Goal: Task Accomplishment & Management: Use online tool/utility

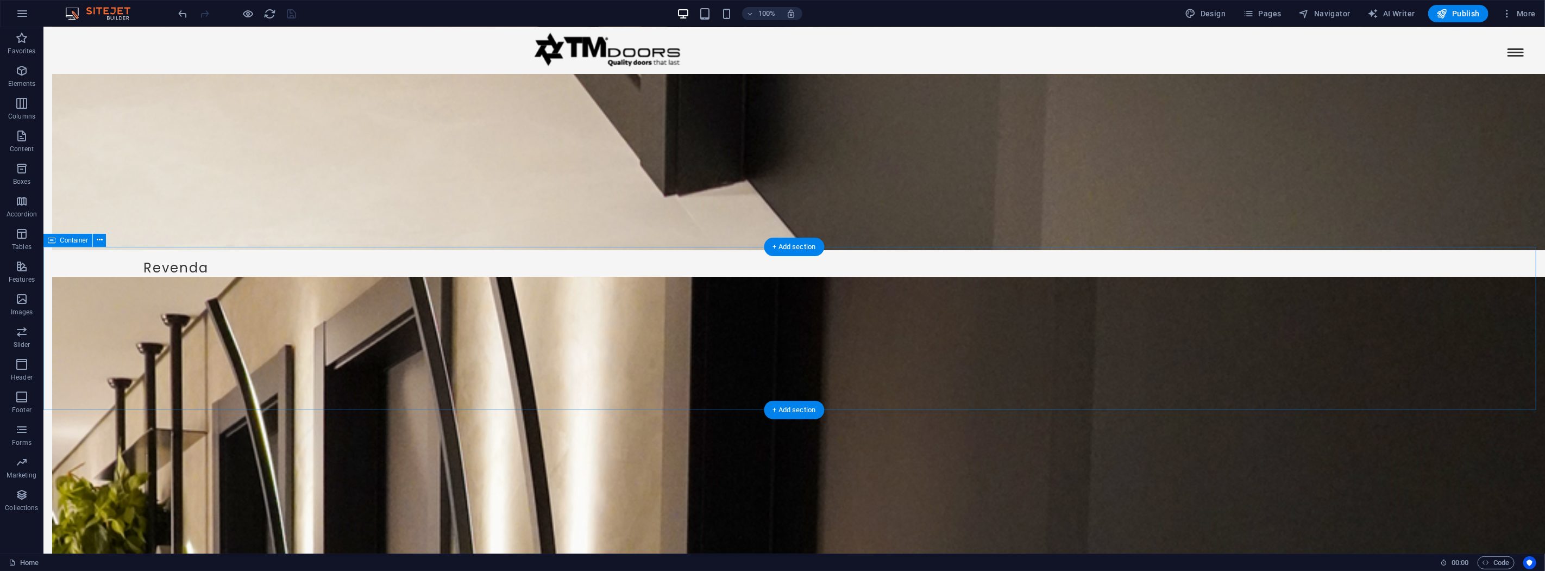
scroll to position [3170, 0]
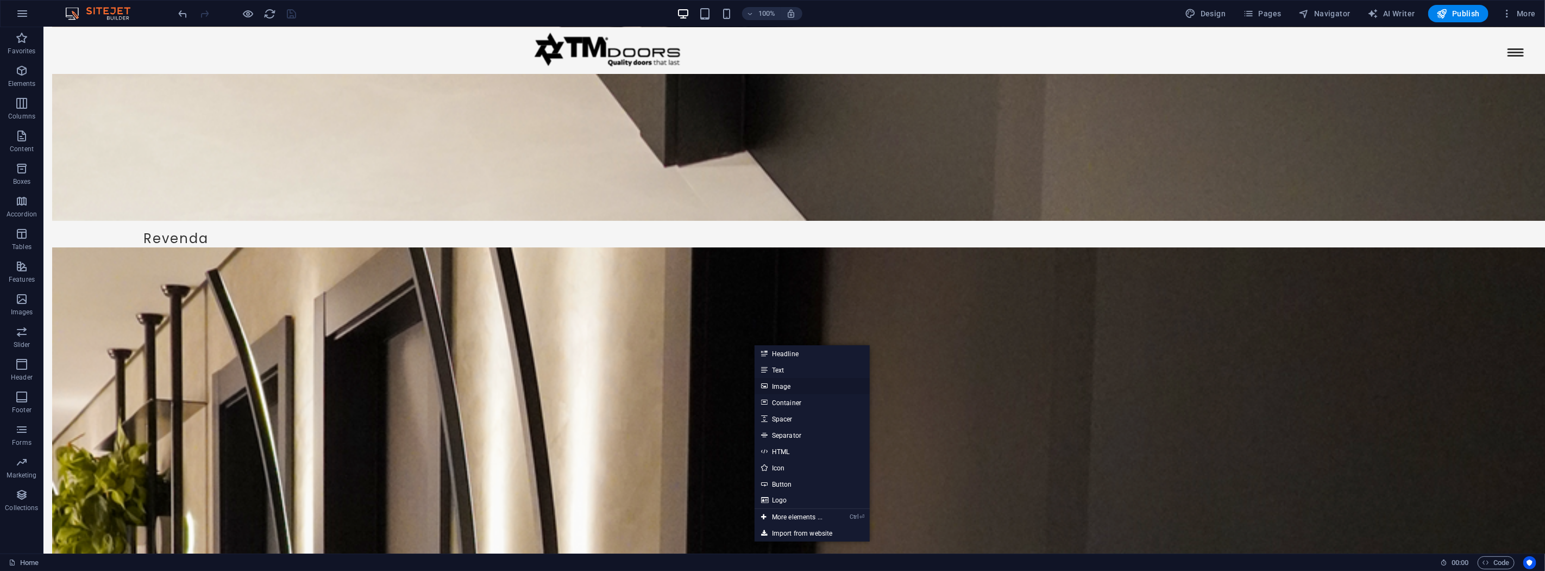
drag, startPoint x: 790, startPoint y: 385, endPoint x: 510, endPoint y: 305, distance: 291.0
click at [790, 385] on link "Image" at bounding box center [812, 386] width 115 height 16
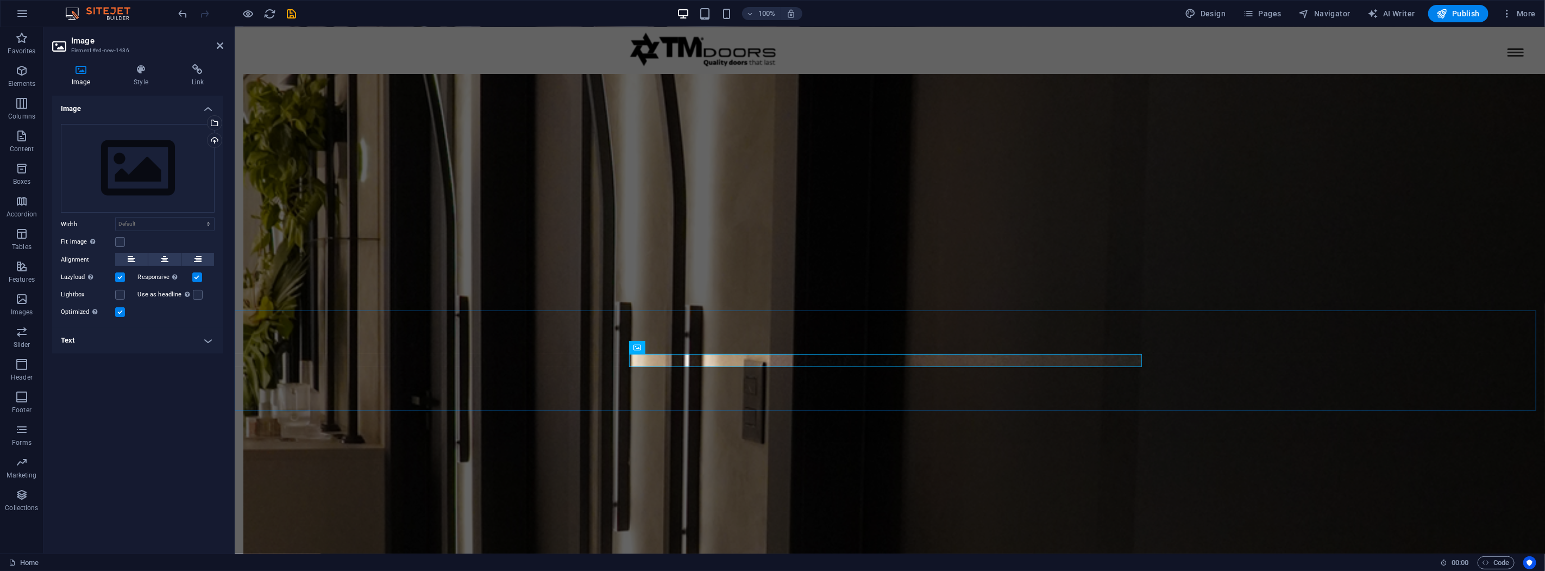
scroll to position [3032, 0]
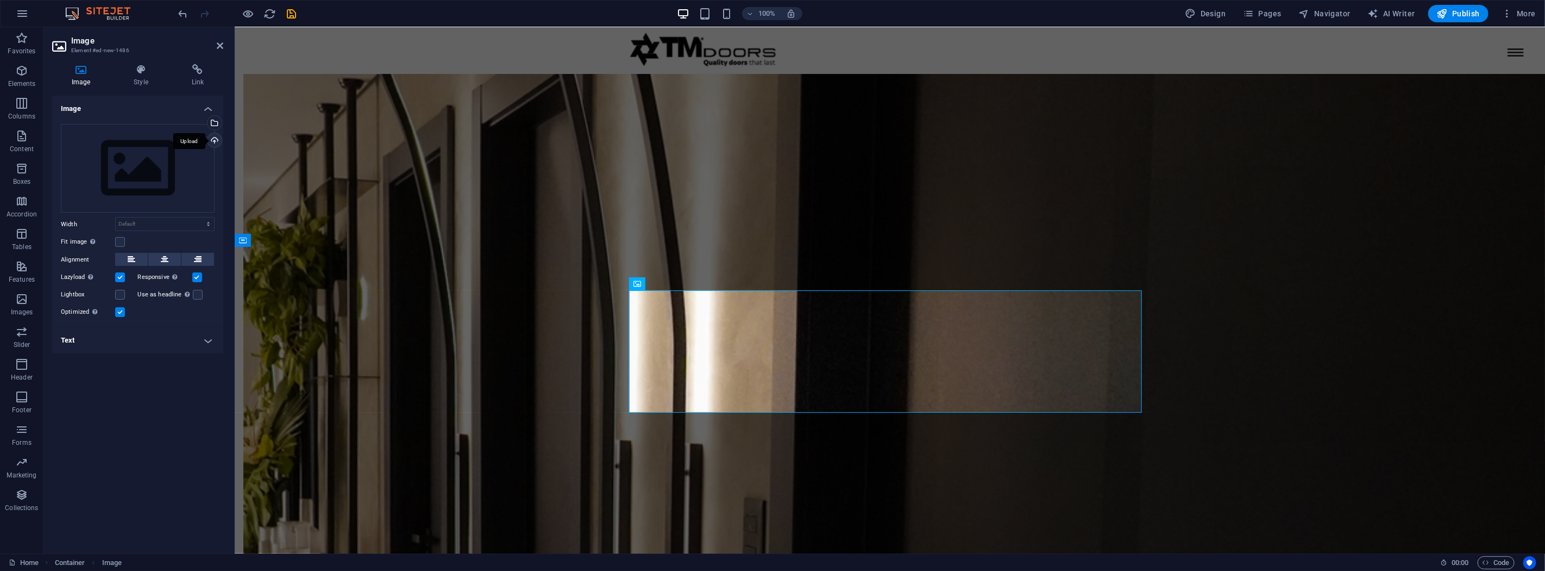
click at [215, 140] on div "Upload" at bounding box center [213, 141] width 16 height 16
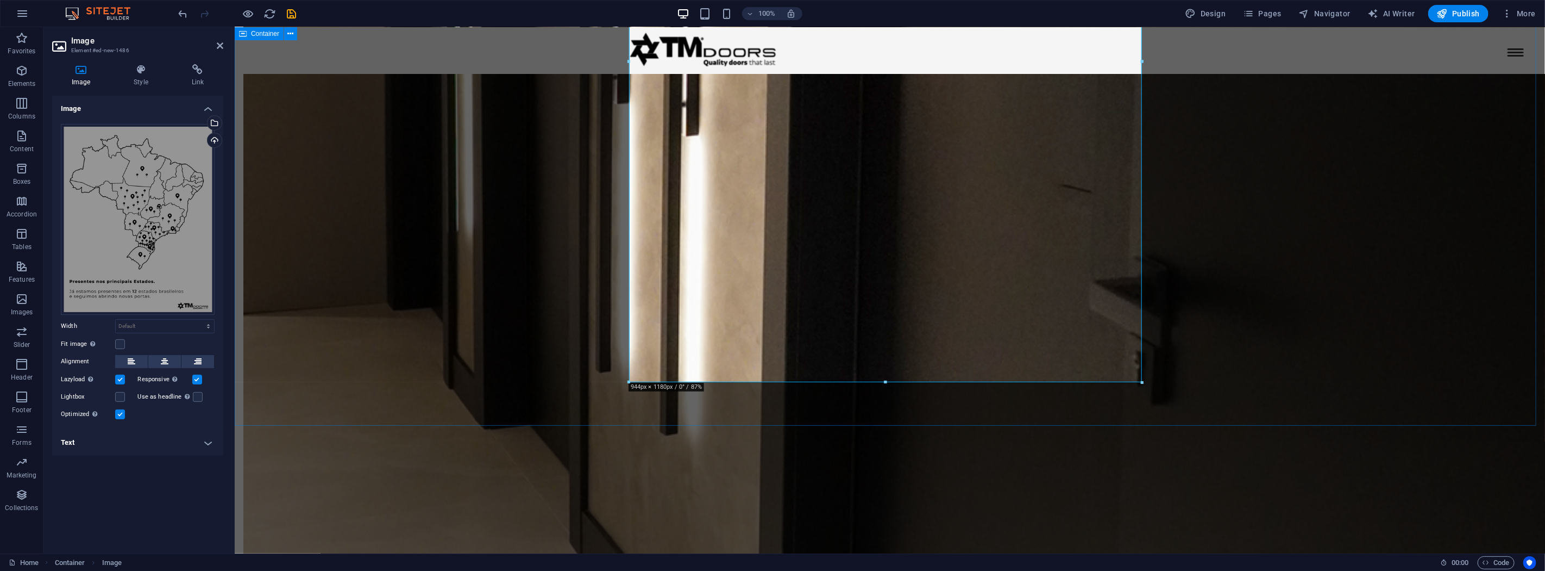
scroll to position [3476, 0]
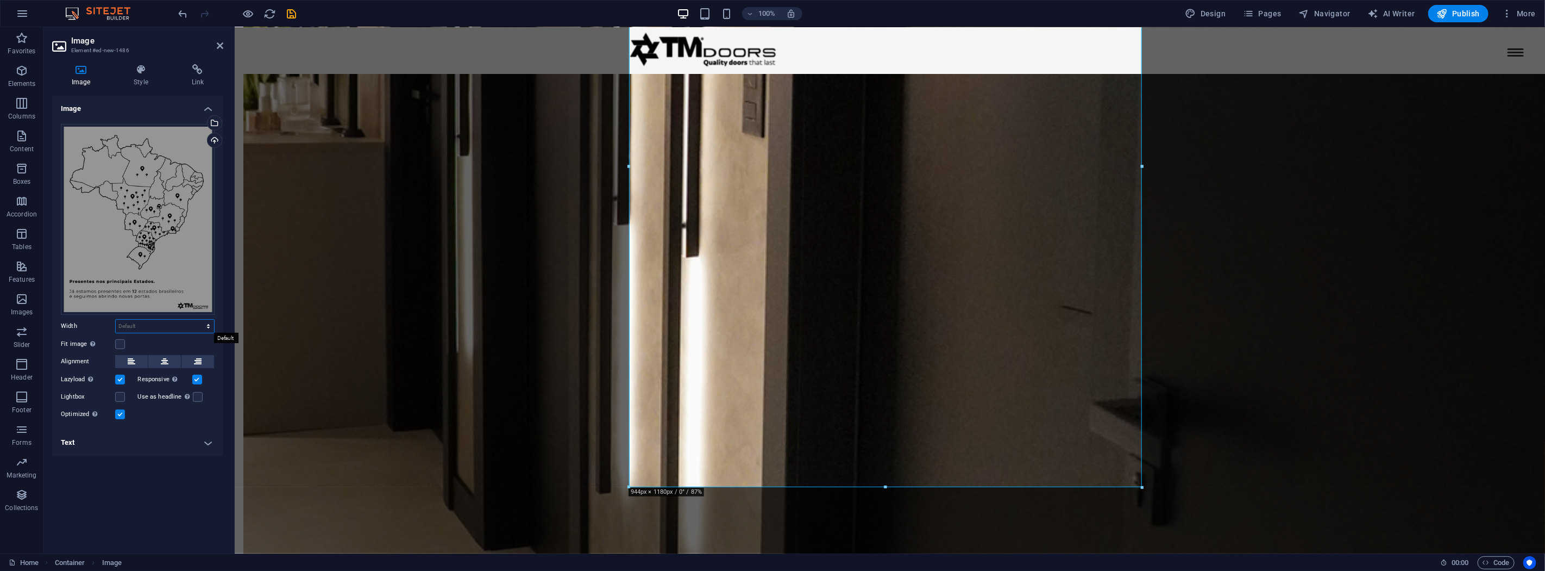
click at [189, 328] on select "Default auto px rem % em vh vw" at bounding box center [165, 325] width 98 height 13
click at [116, 319] on select "Default auto px rem % em vh vw" at bounding box center [165, 325] width 98 height 13
click at [149, 327] on select "Default auto px rem % em vh vw" at bounding box center [165, 325] width 98 height 13
select select "px"
click at [198, 319] on select "Default auto px rem % em vh vw" at bounding box center [165, 325] width 98 height 13
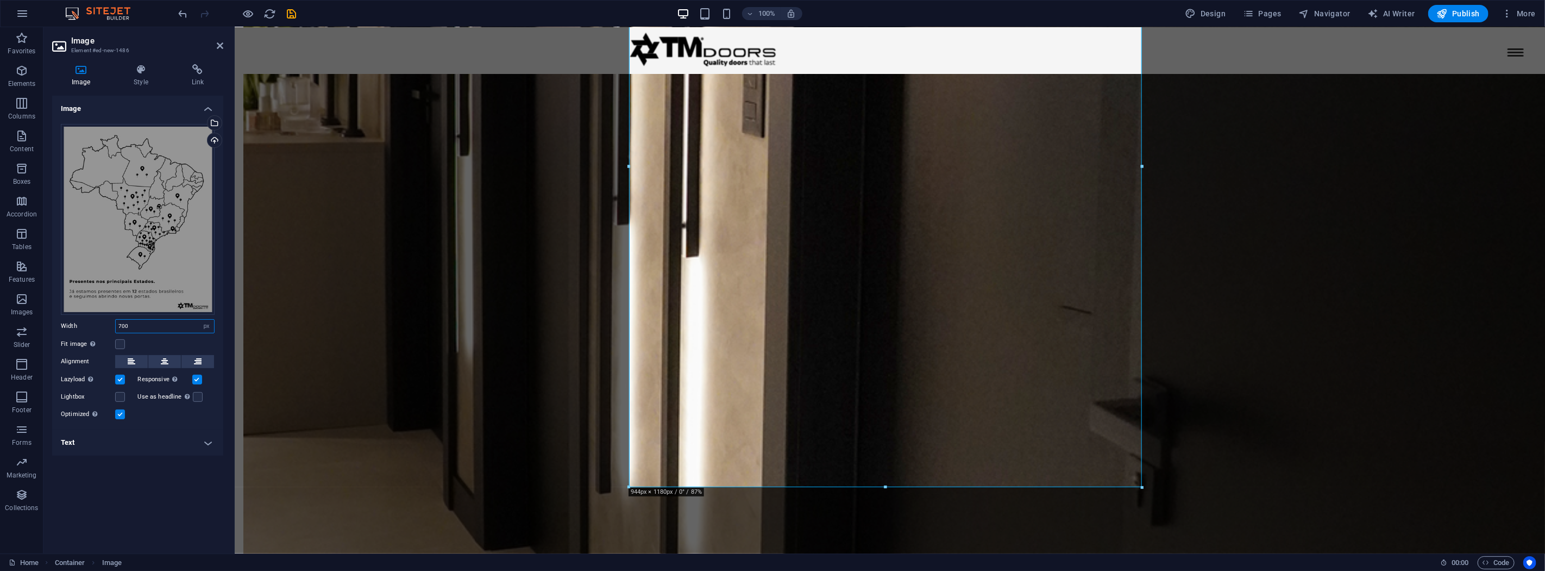
type input "700"
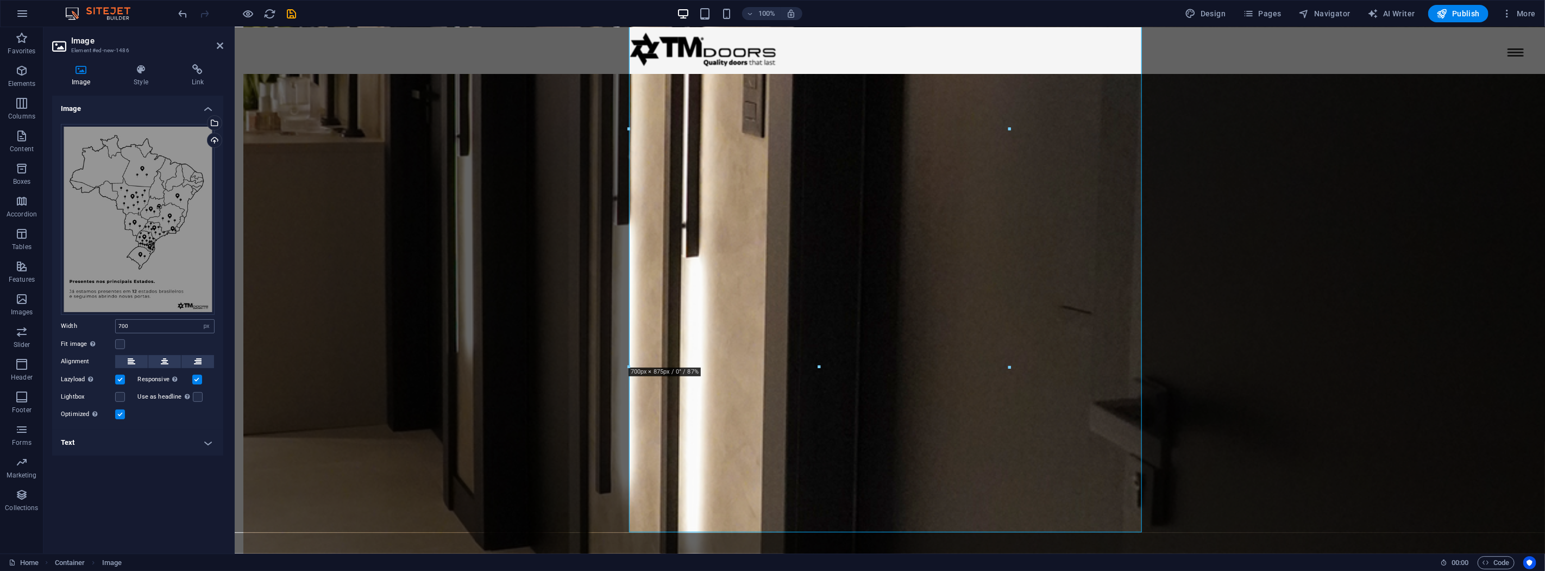
scroll to position [3431, 0]
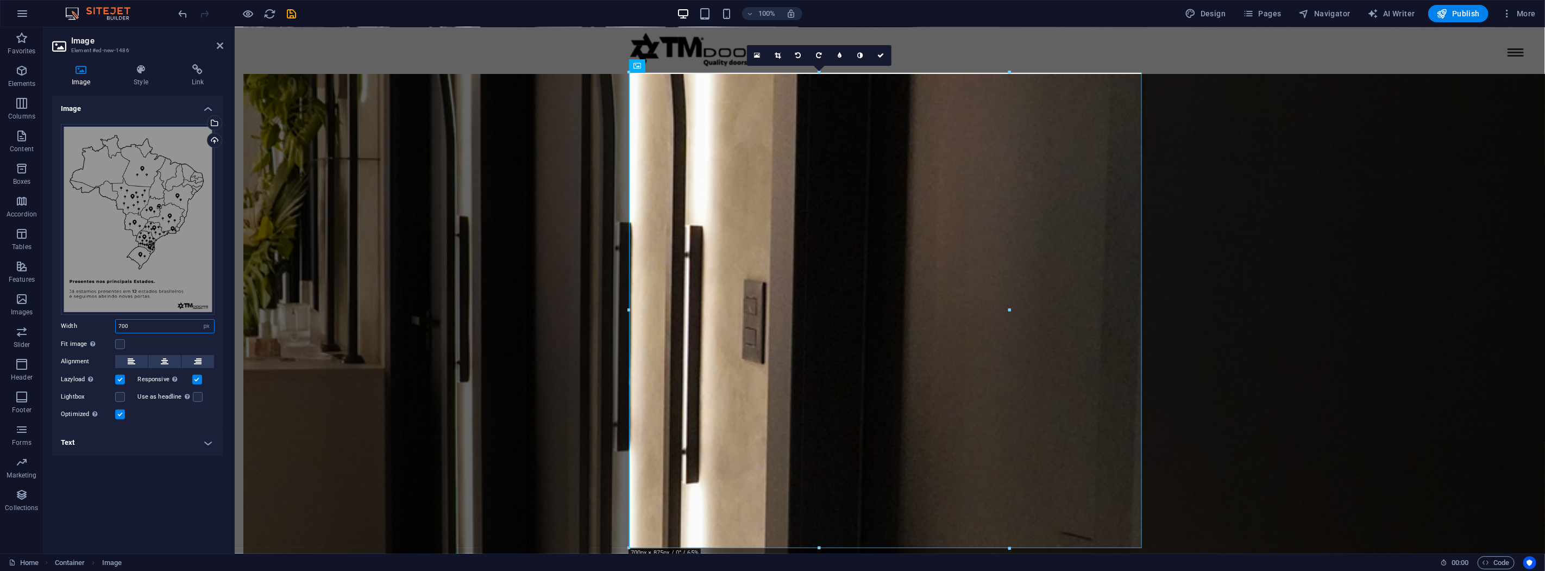
drag, startPoint x: 135, startPoint y: 327, endPoint x: 98, endPoint y: 325, distance: 37.0
click at [98, 325] on div "Width 700 Default auto px rem % em vh vw" at bounding box center [138, 326] width 154 height 14
click at [204, 327] on select "Default auto px rem % em vh vw" at bounding box center [206, 325] width 15 height 13
select select "%"
click at [199, 319] on select "Default auto px rem % em vh vw" at bounding box center [206, 325] width 15 height 13
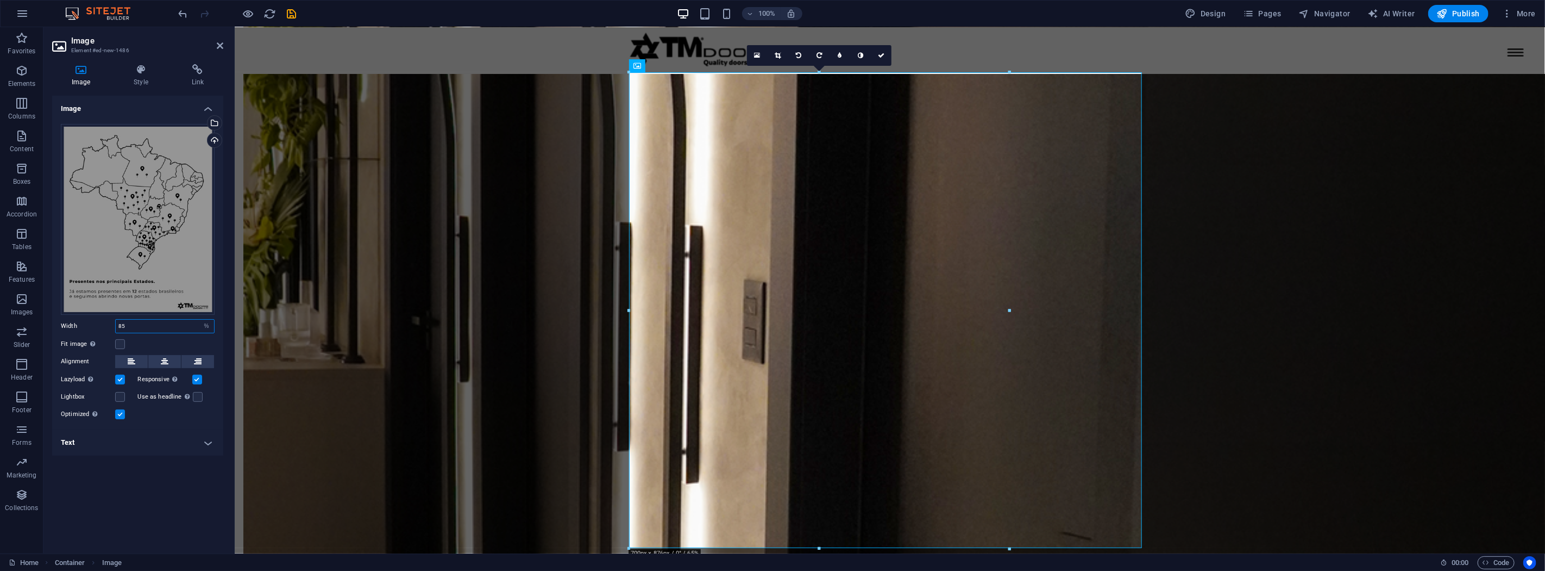
type input "85"
click at [161, 362] on icon at bounding box center [165, 361] width 8 height 13
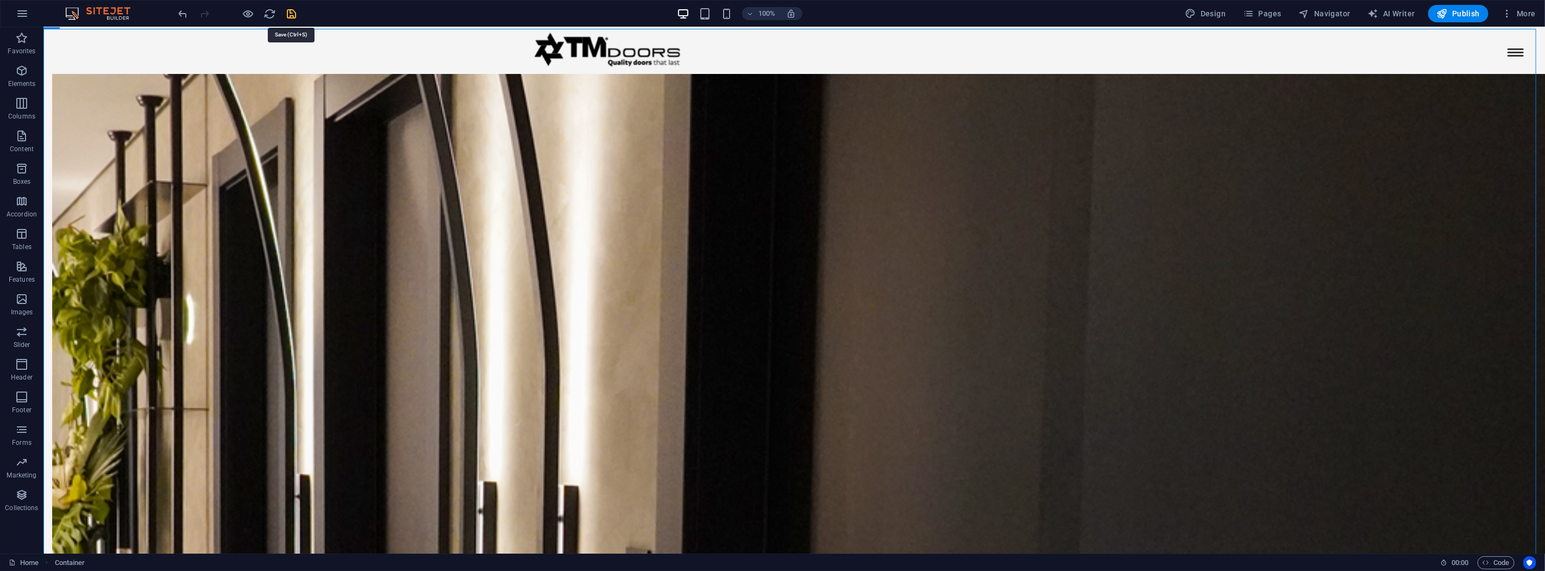
click at [291, 15] on icon "save" at bounding box center [292, 14] width 12 height 12
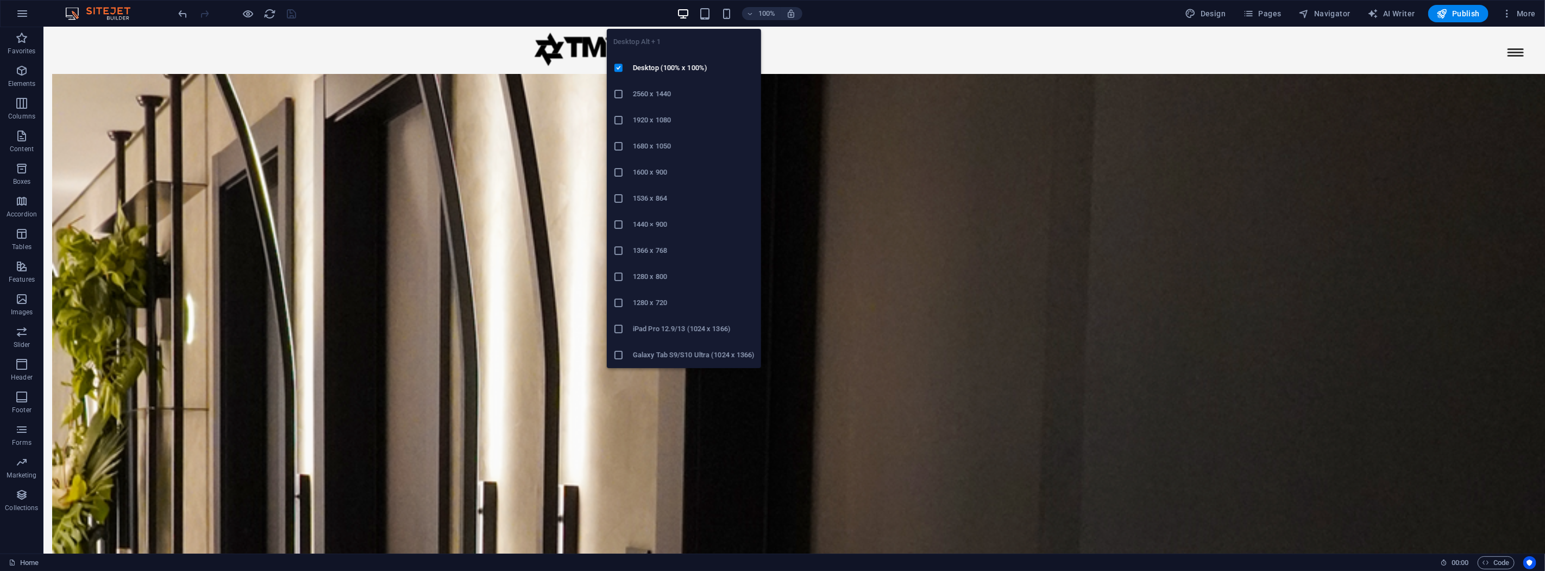
click at [681, 219] on h6 "1440 × 900" at bounding box center [694, 224] width 122 height 13
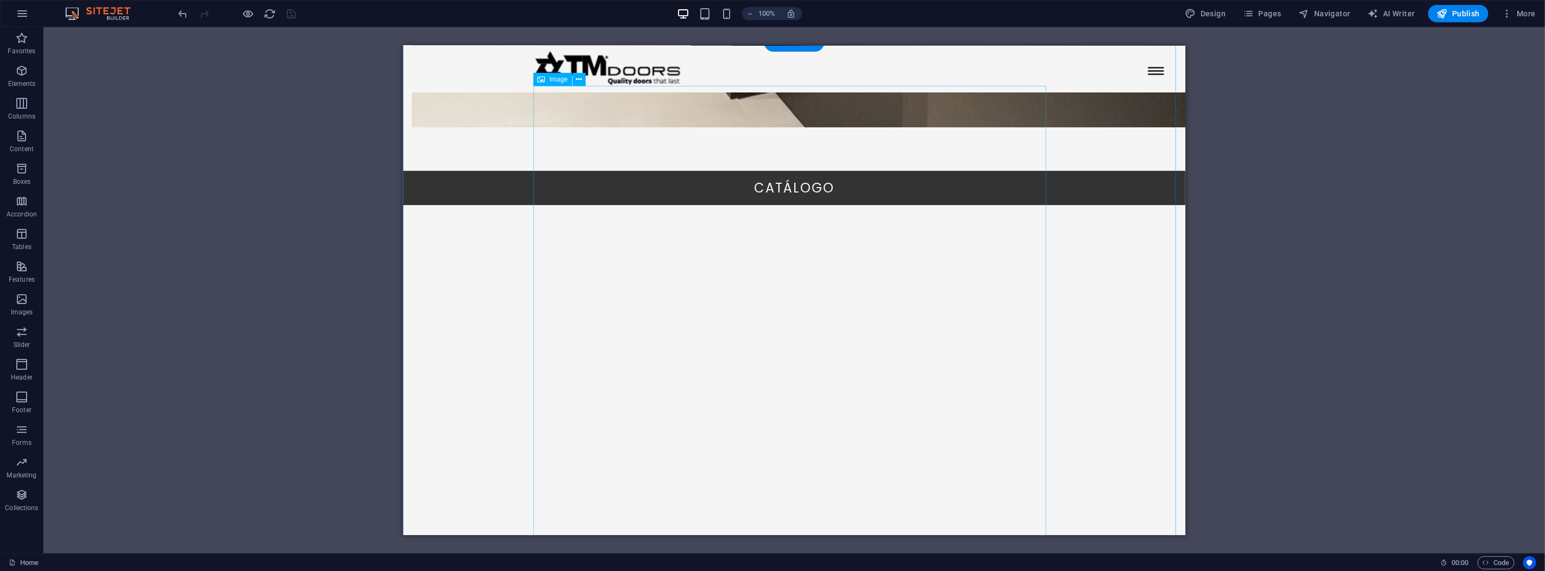
scroll to position [2929, 0]
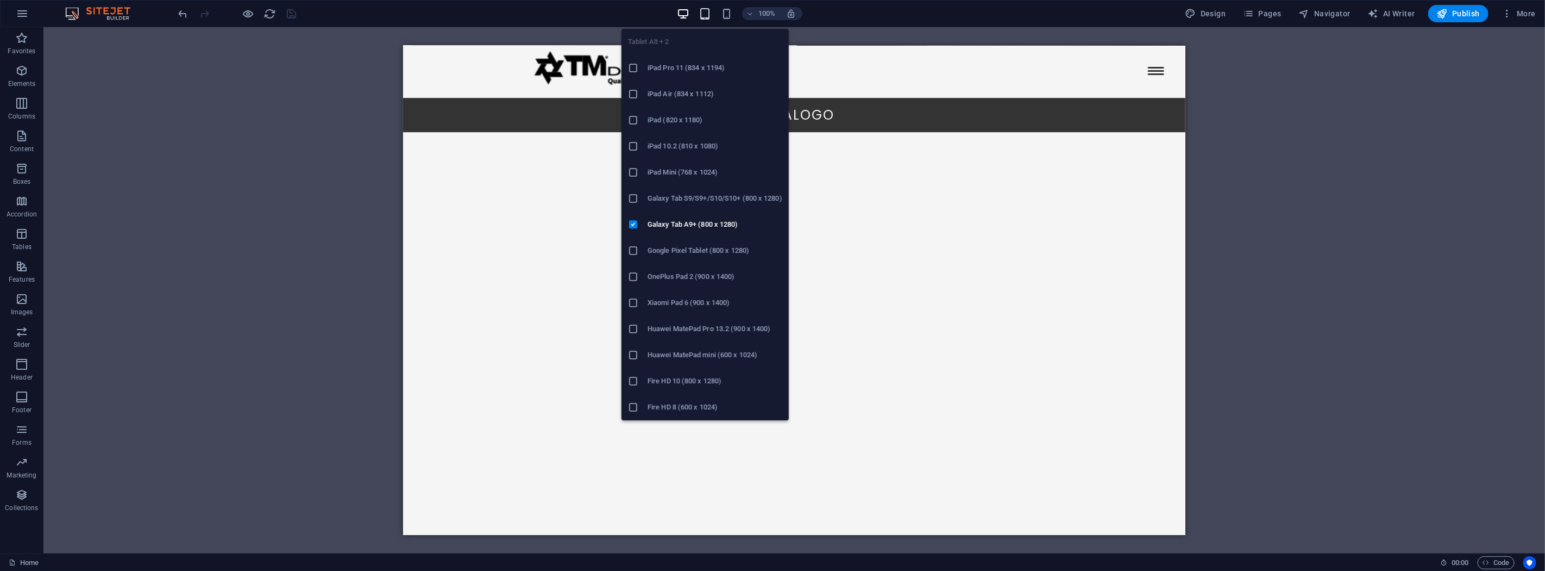
click at [706, 11] on icon "button" at bounding box center [705, 14] width 12 height 12
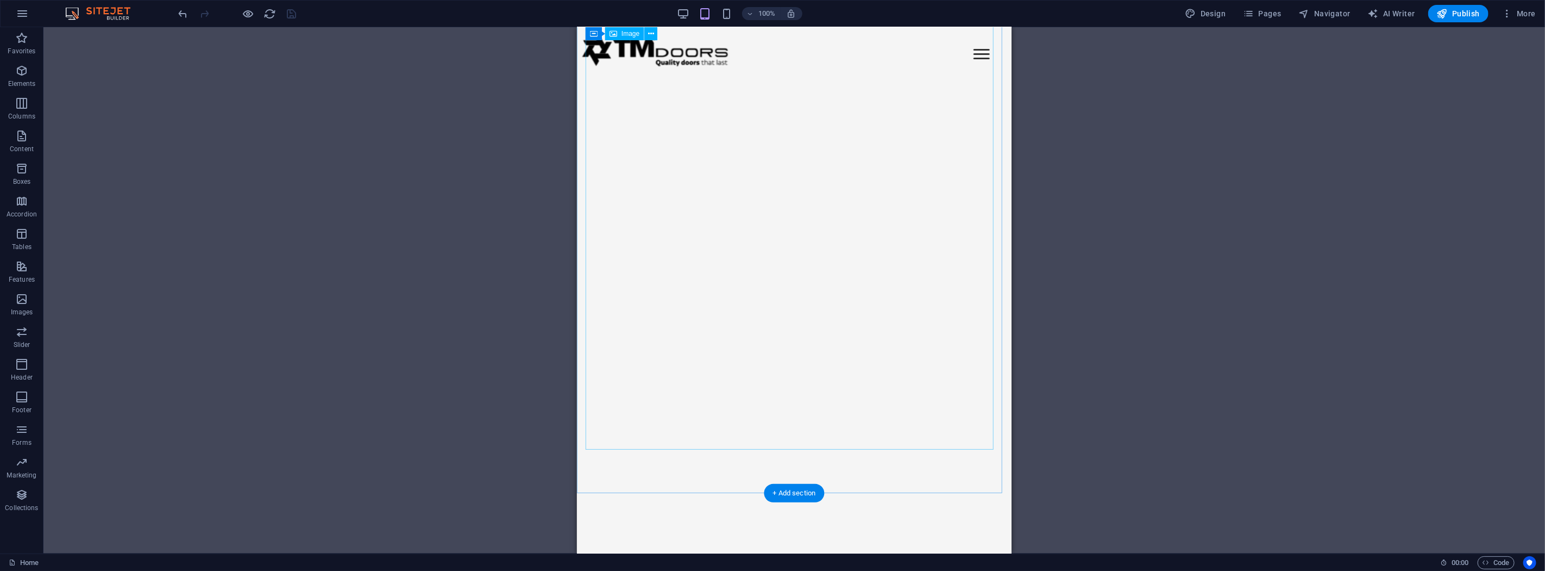
scroll to position [2526, 0]
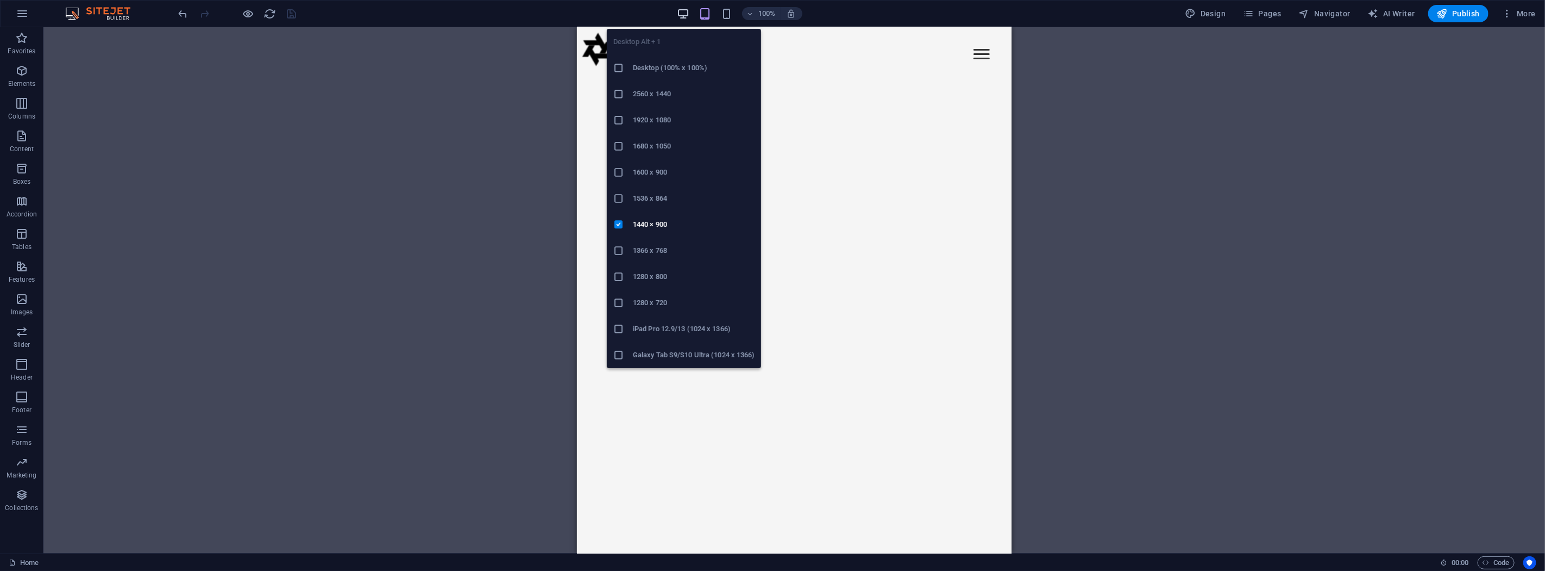
click at [686, 9] on icon "button" at bounding box center [683, 14] width 12 height 12
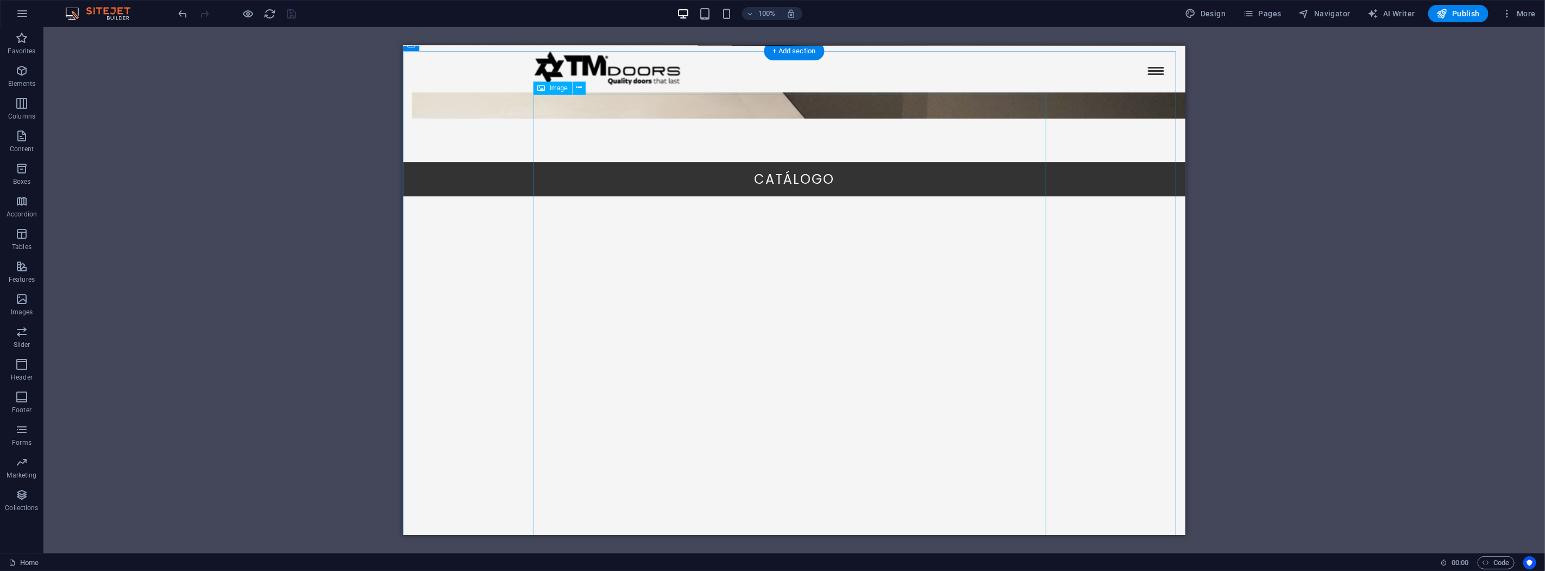
select select "%"
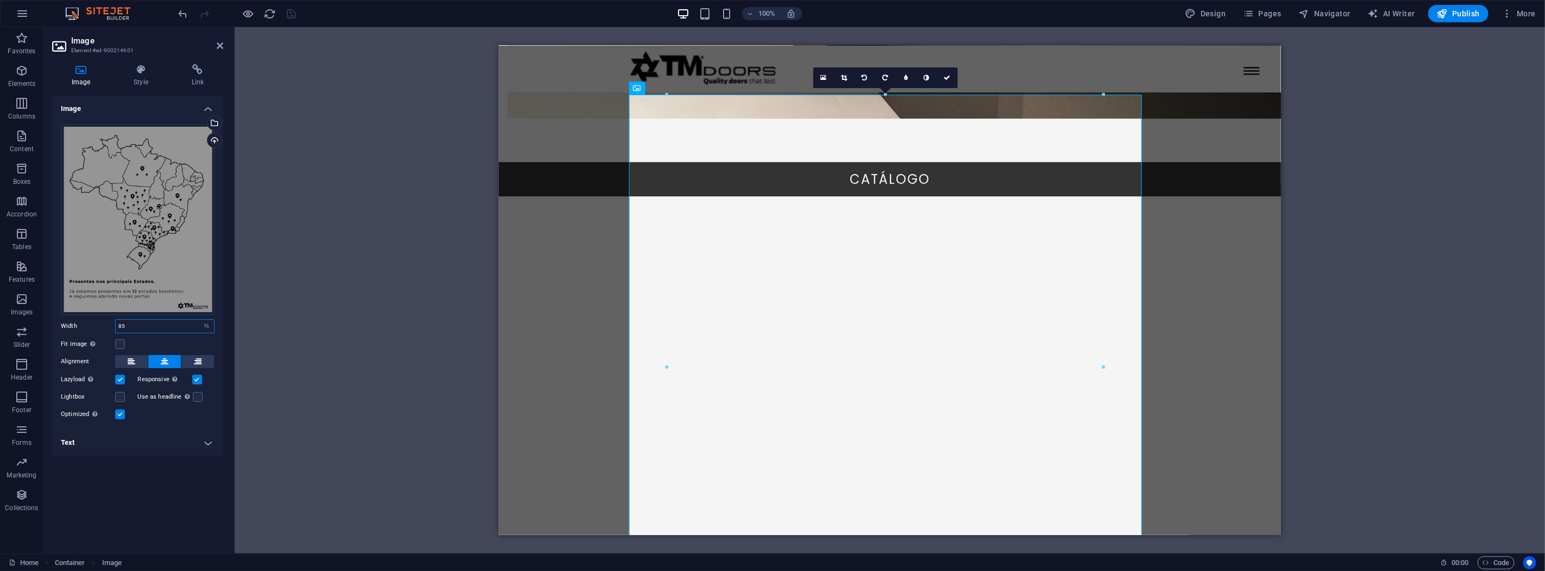
drag, startPoint x: 148, startPoint y: 325, endPoint x: 105, endPoint y: 323, distance: 42.4
click at [105, 323] on div "Width 85 Default auto px rem % em vh vw" at bounding box center [138, 326] width 154 height 14
type input "75"
click at [723, 15] on icon "button" at bounding box center [726, 14] width 12 height 12
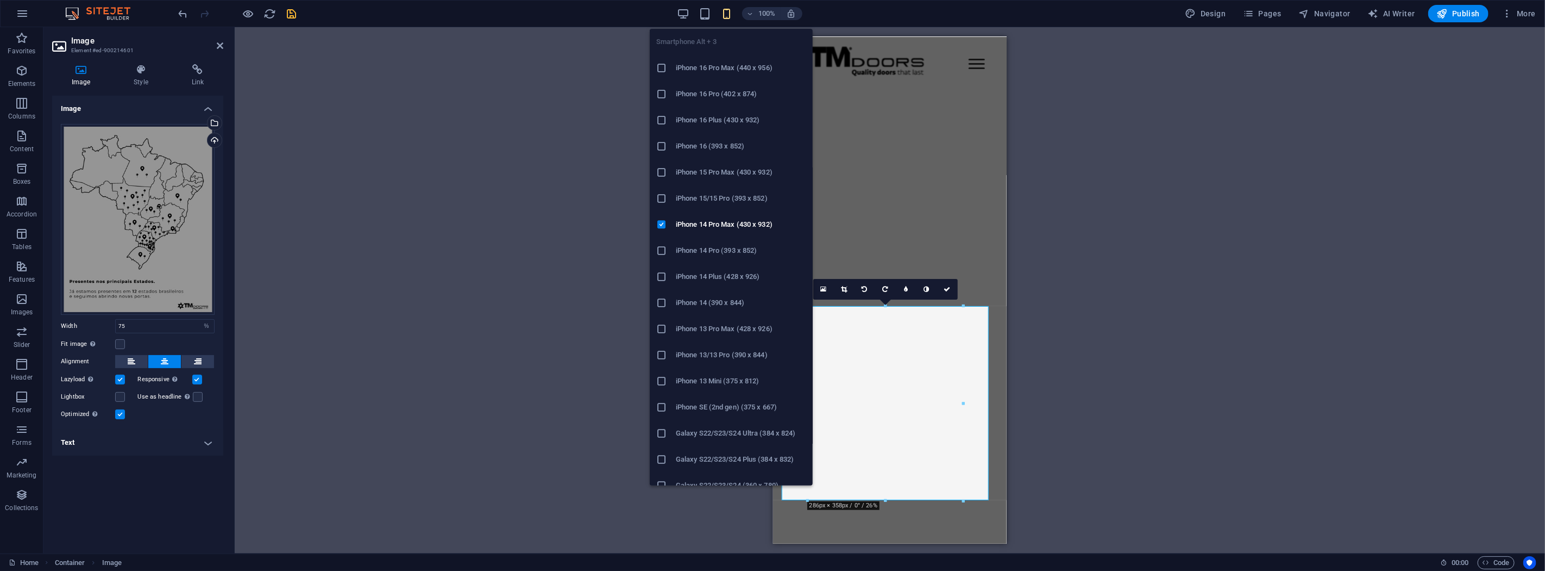
scroll to position [2411, 0]
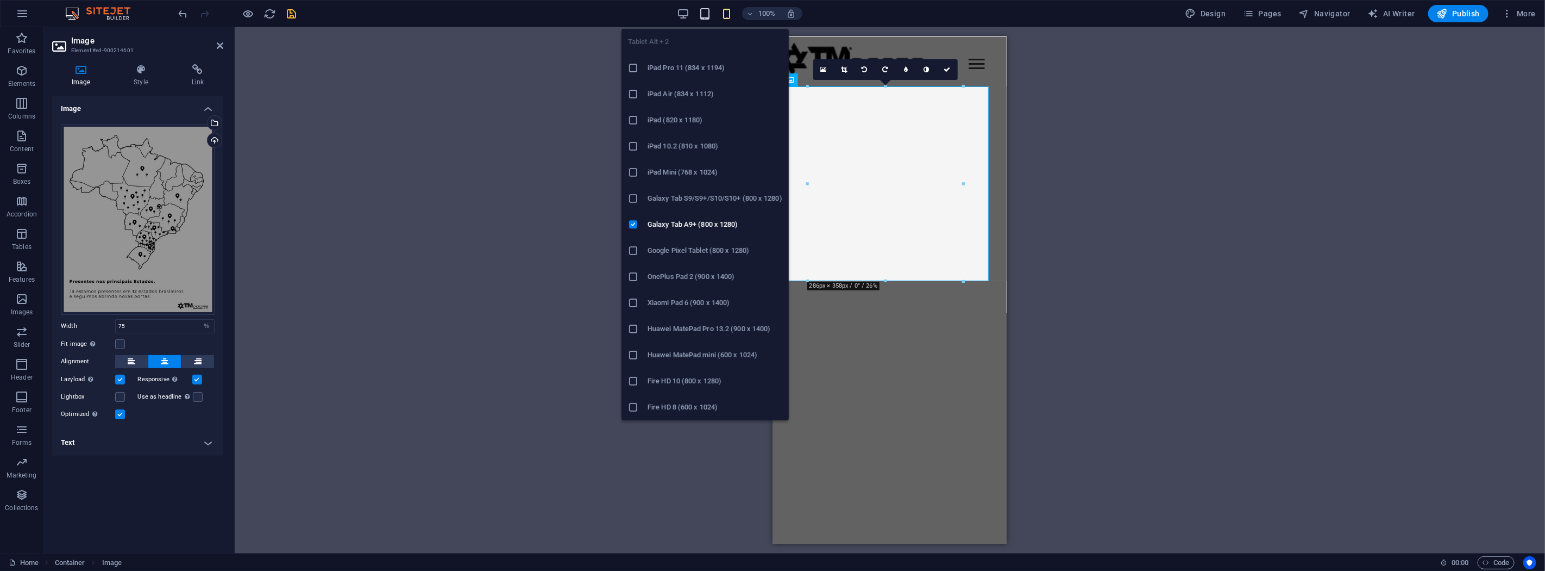
click at [708, 16] on icon "button" at bounding box center [705, 14] width 12 height 12
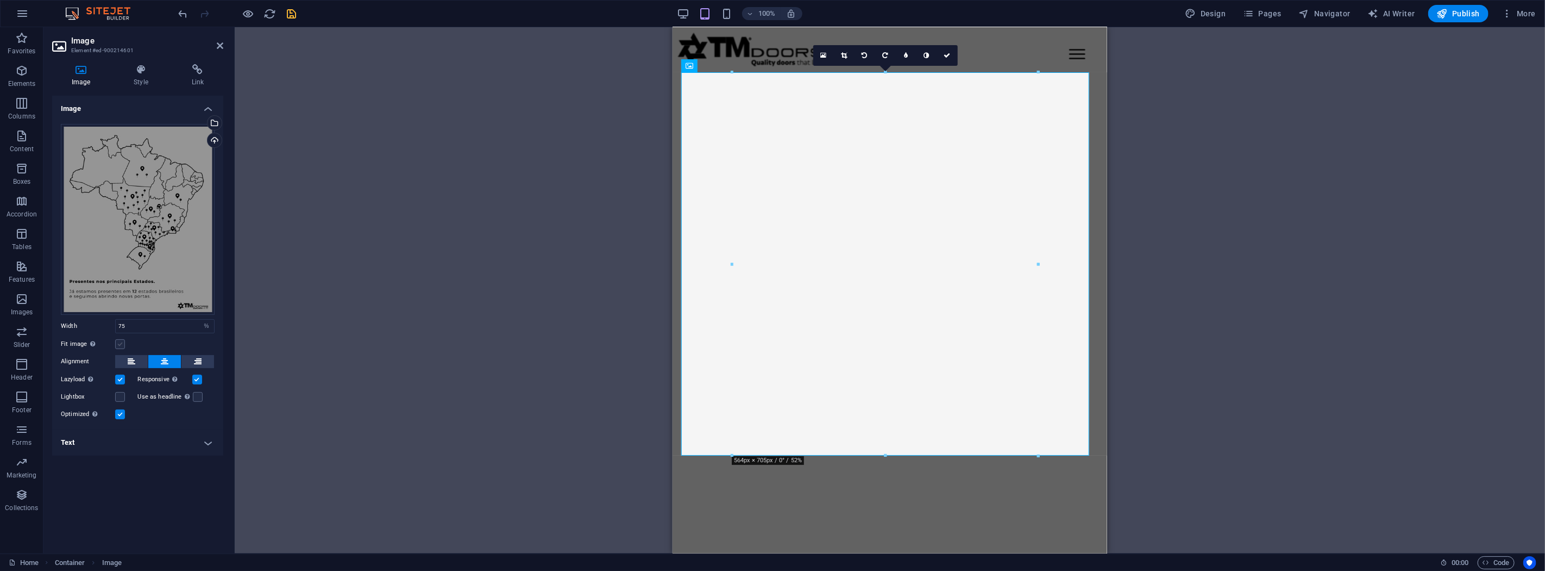
click at [121, 348] on label at bounding box center [120, 344] width 10 height 10
click at [0, 0] on input "Fit image Automatically fit image to a fixed width and height" at bounding box center [0, 0] width 0 height 0
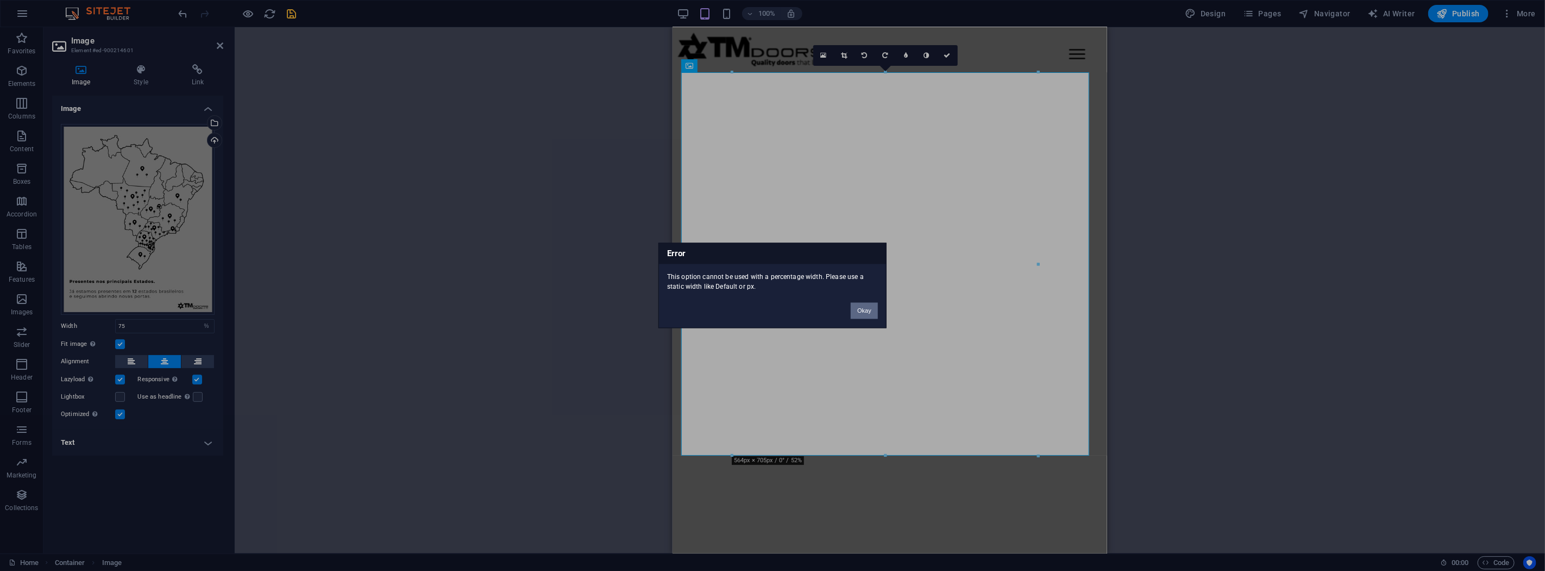
click at [862, 312] on button "Okay" at bounding box center [864, 311] width 27 height 16
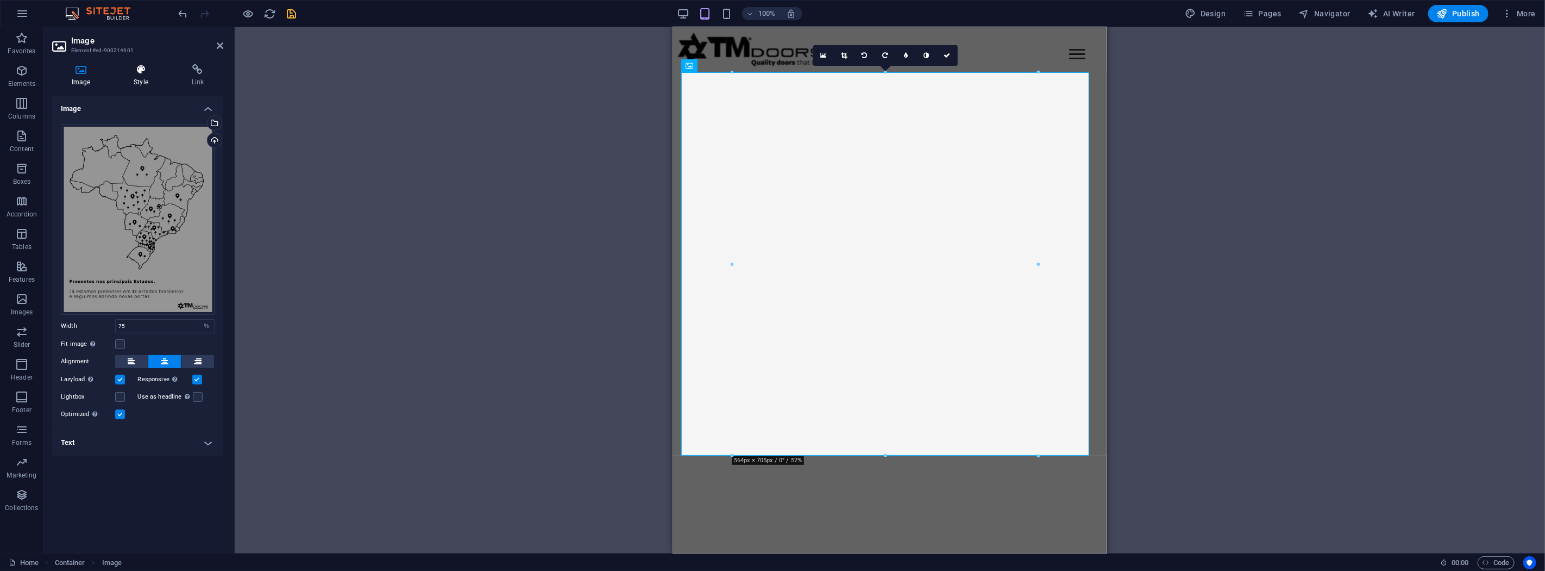
click at [134, 77] on h4 "Style" at bounding box center [143, 75] width 58 height 23
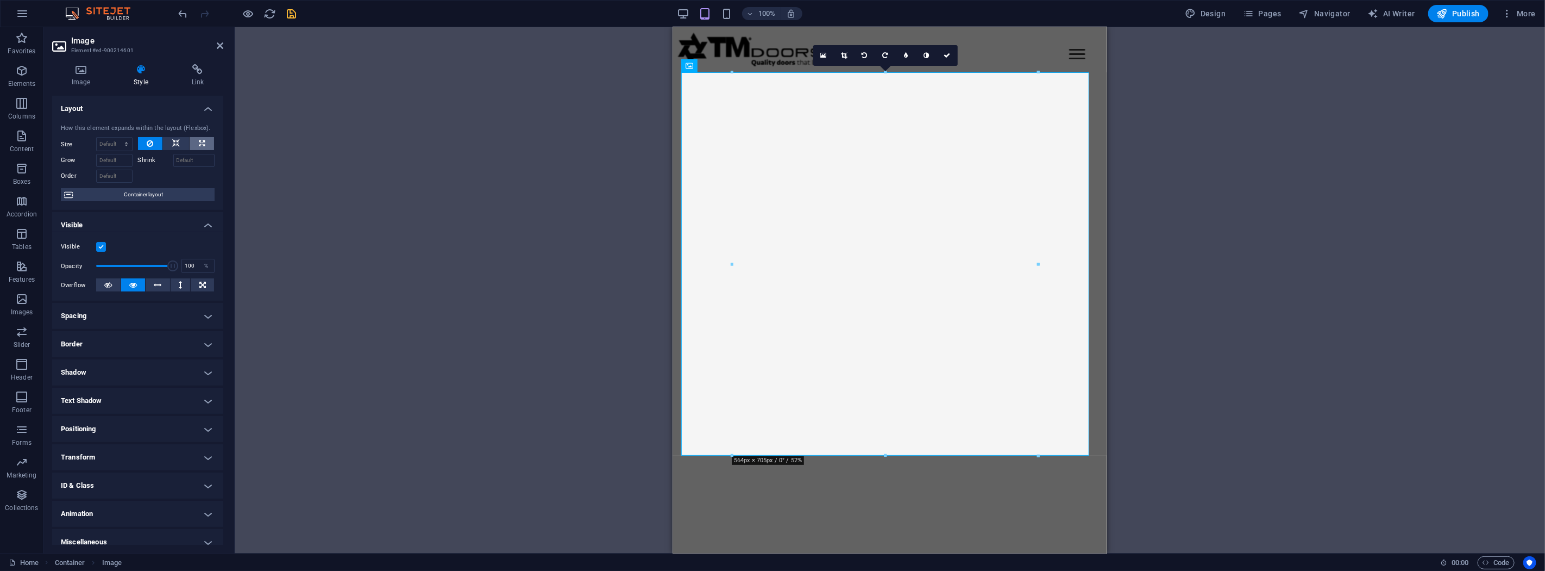
click at [199, 146] on icon at bounding box center [202, 143] width 6 height 13
type input "100"
select select "%"
click at [503, 198] on div "Drag here to replace the existing content. Press “Ctrl” if you want to create a…" at bounding box center [890, 290] width 1311 height 526
click at [1355, 278] on div "Drag here to replace the existing content. Press “Ctrl” if you want to create a…" at bounding box center [890, 290] width 1311 height 526
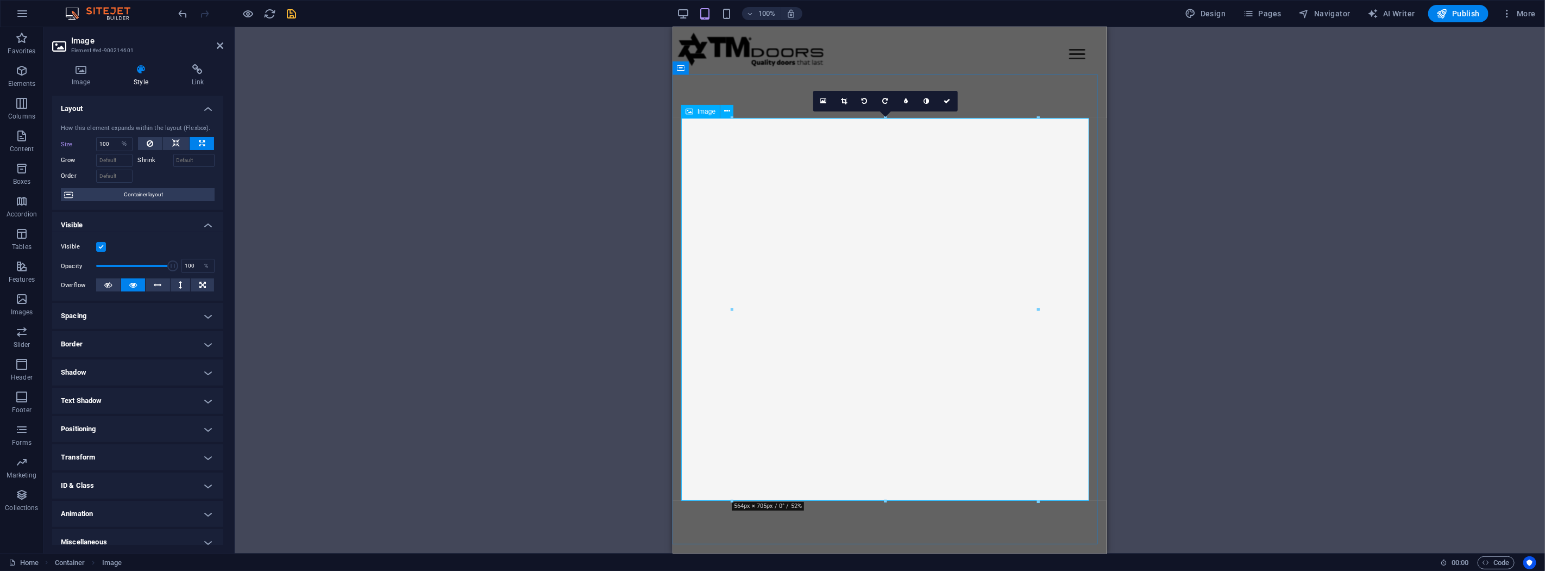
scroll to position [2465, 0]
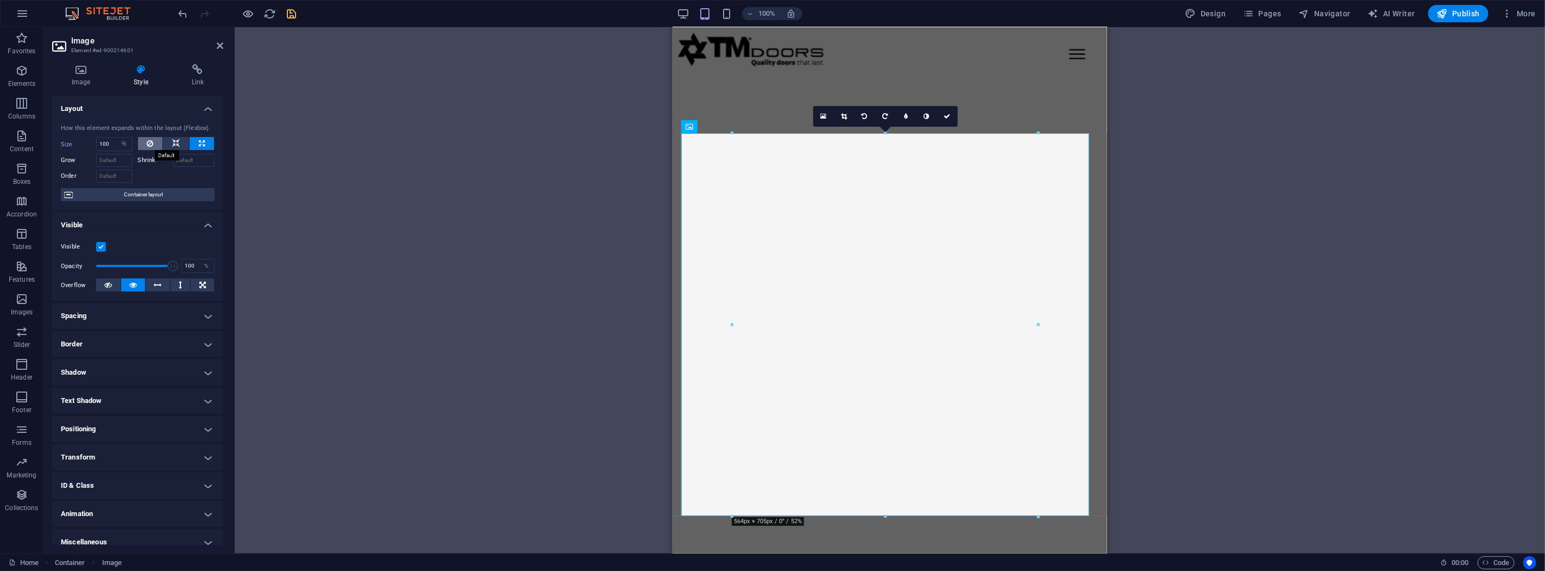
click at [151, 143] on icon at bounding box center [150, 143] width 7 height 13
select select "DISABLED_OPTION_VALUE"
drag, startPoint x: 606, startPoint y: 290, endPoint x: 379, endPoint y: 235, distance: 233.8
click at [606, 290] on div "Drag here to replace the existing content. Press “Ctrl” if you want to create a…" at bounding box center [890, 290] width 1311 height 526
click at [1273, 272] on div "Drag here to replace the existing content. Press “Ctrl” if you want to create a…" at bounding box center [890, 290] width 1311 height 526
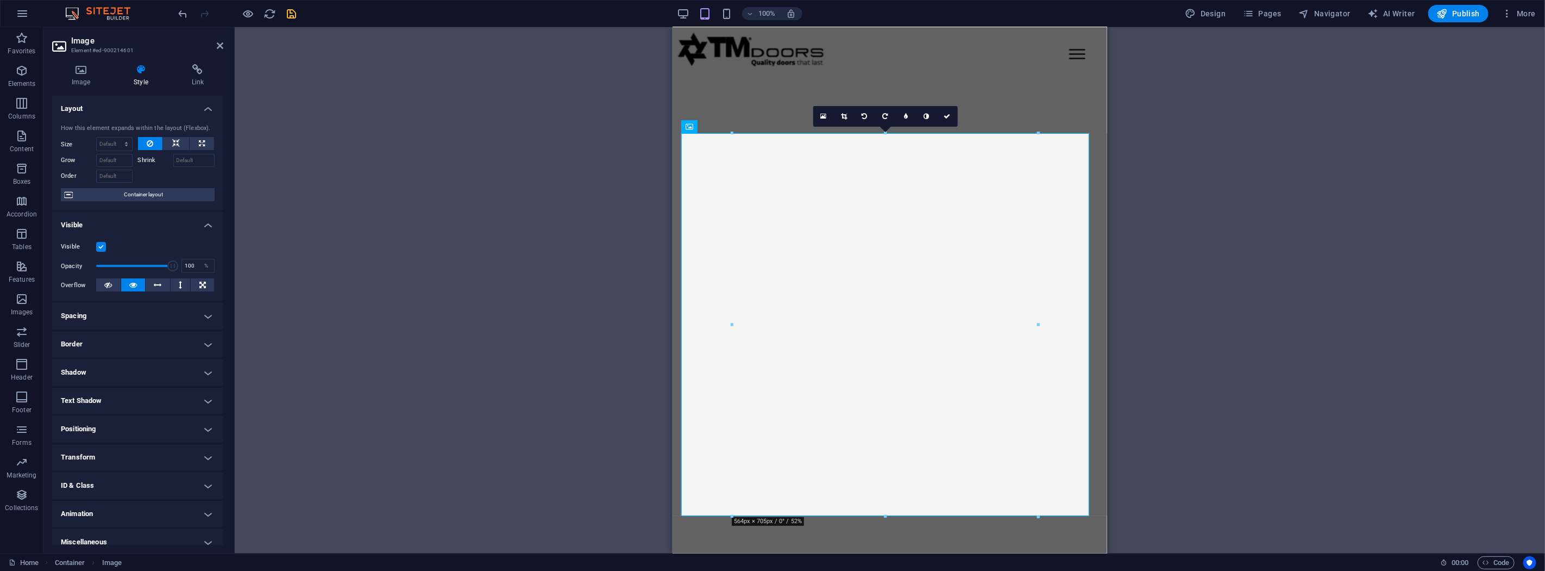
click at [115, 343] on h4 "Border" at bounding box center [137, 344] width 171 height 26
click at [139, 365] on span at bounding box center [143, 366] width 8 height 8
drag, startPoint x: 123, startPoint y: 385, endPoint x: 87, endPoint y: 384, distance: 36.4
click at [87, 384] on div "- Width 1 auto px rem % vh vw Custom Custom" at bounding box center [138, 385] width 154 height 14
type input "2"
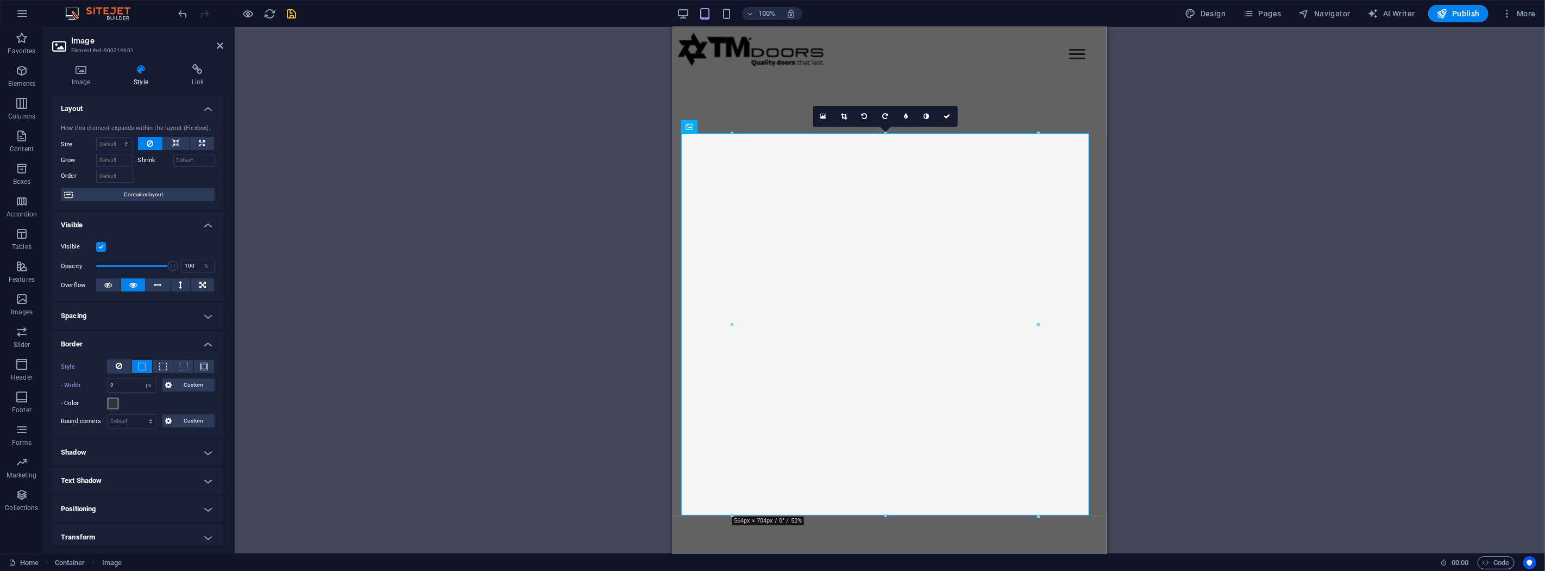
click at [117, 404] on span at bounding box center [113, 403] width 9 height 9
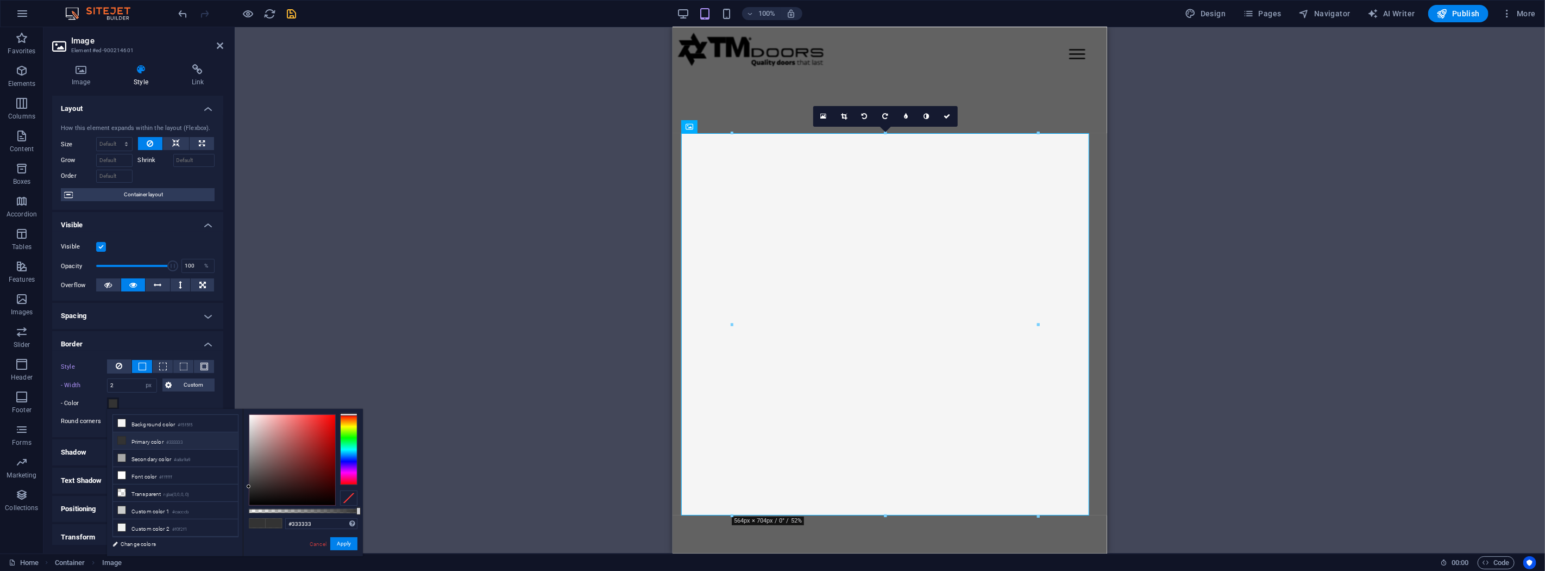
click at [187, 441] on li "Primary color #333333" at bounding box center [175, 440] width 125 height 17
click at [344, 543] on button "Apply" at bounding box center [343, 543] width 27 height 13
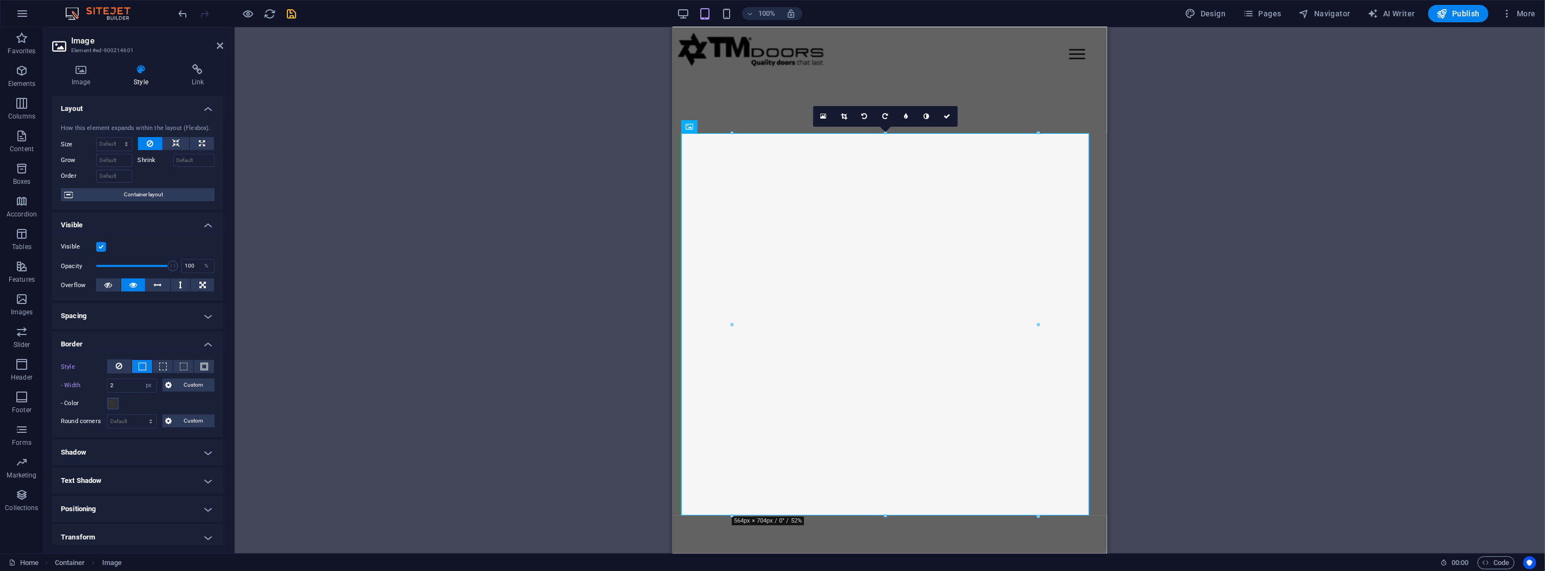
click at [615, 290] on div "Drag here to replace the existing content. Press “Ctrl” if you want to create a…" at bounding box center [890, 290] width 1311 height 526
click at [1245, 290] on div "Drag here to replace the existing content. Press “Ctrl” if you want to create a…" at bounding box center [890, 290] width 1311 height 526
click at [293, 14] on icon "save" at bounding box center [292, 14] width 12 height 12
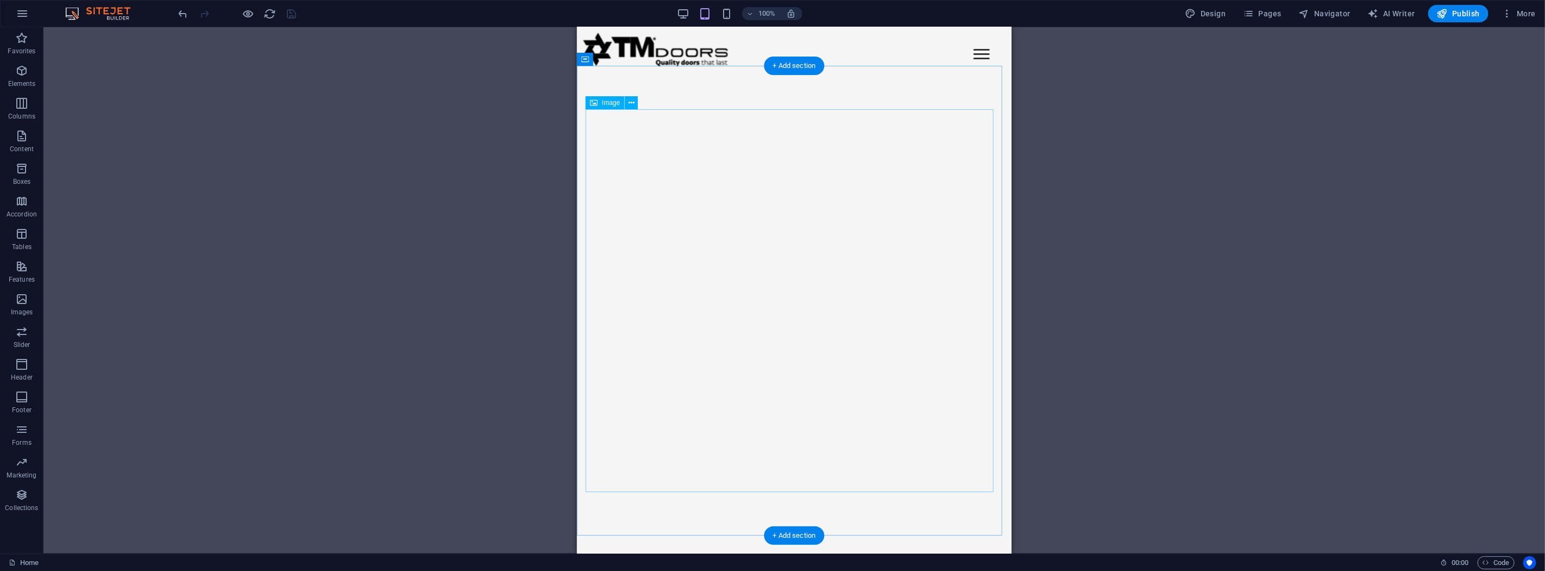
scroll to position [2526, 0]
